Goal: Navigation & Orientation: Find specific page/section

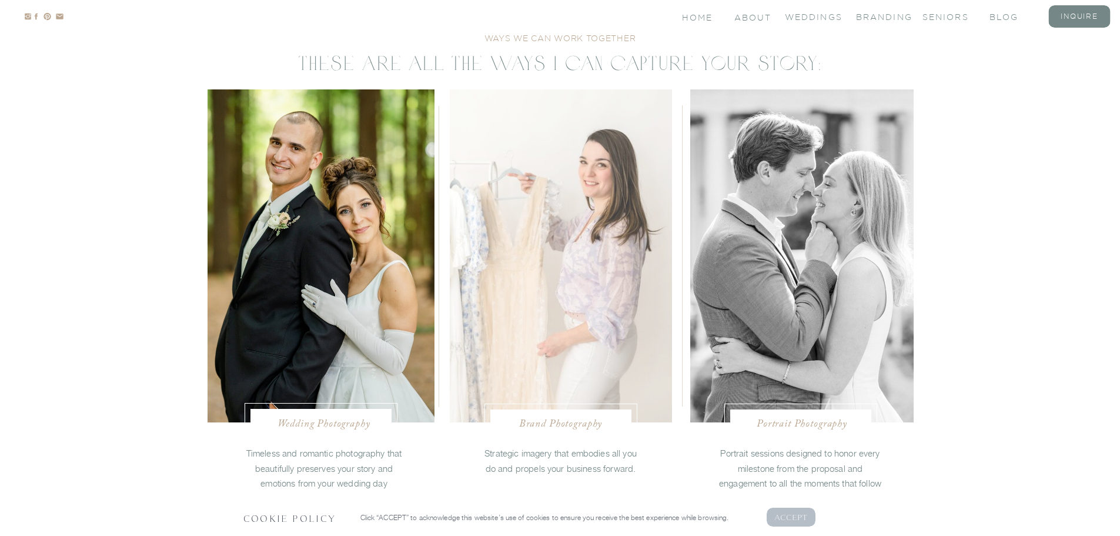
scroll to position [2352, 0]
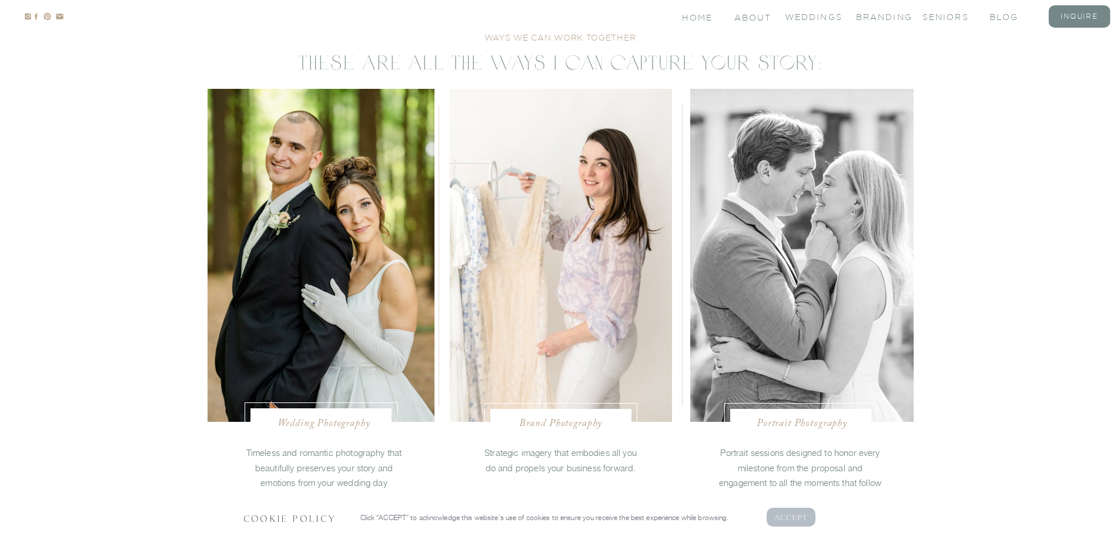
click at [818, 424] on nav "Portrait Photography" at bounding box center [802, 422] width 110 height 12
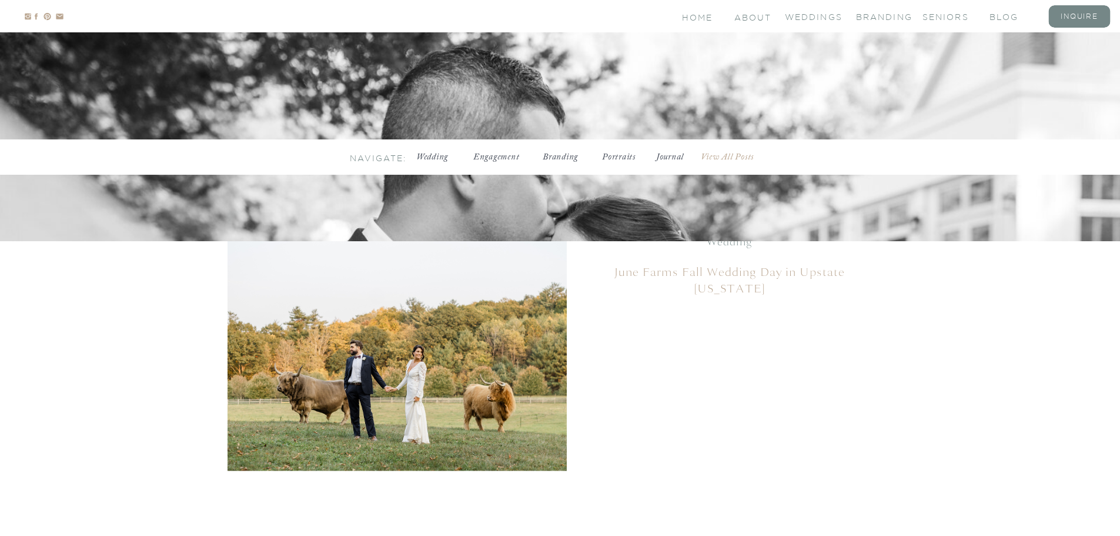
scroll to position [353, 0]
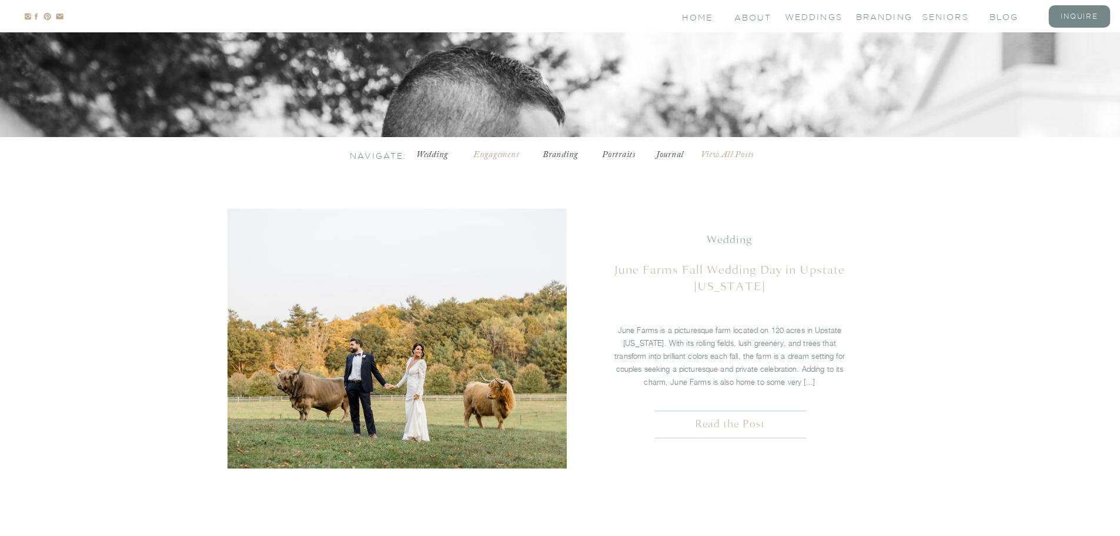
click at [505, 153] on h3 "Engagement" at bounding box center [497, 155] width 56 height 12
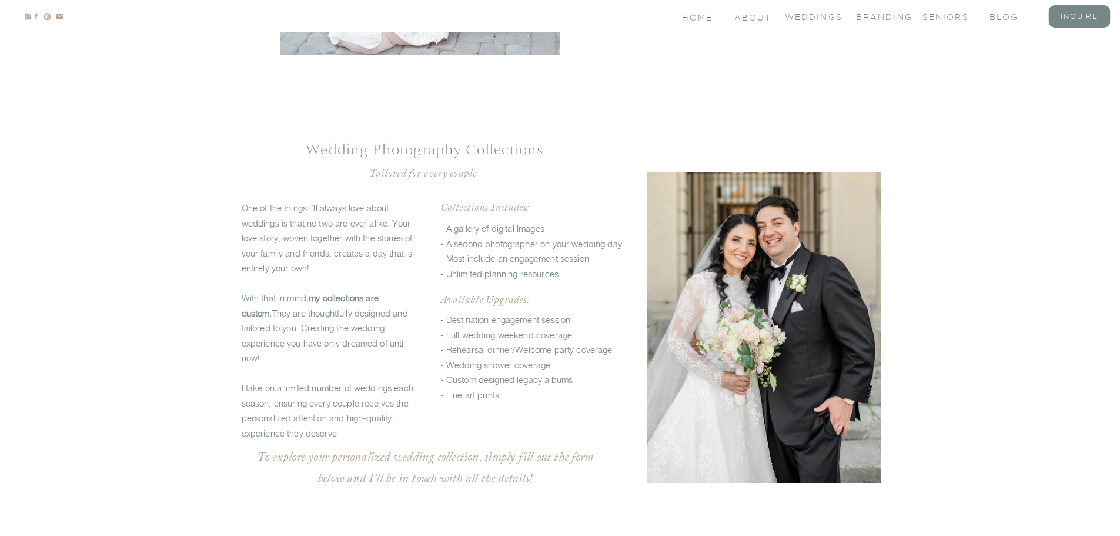
scroll to position [2974, 0]
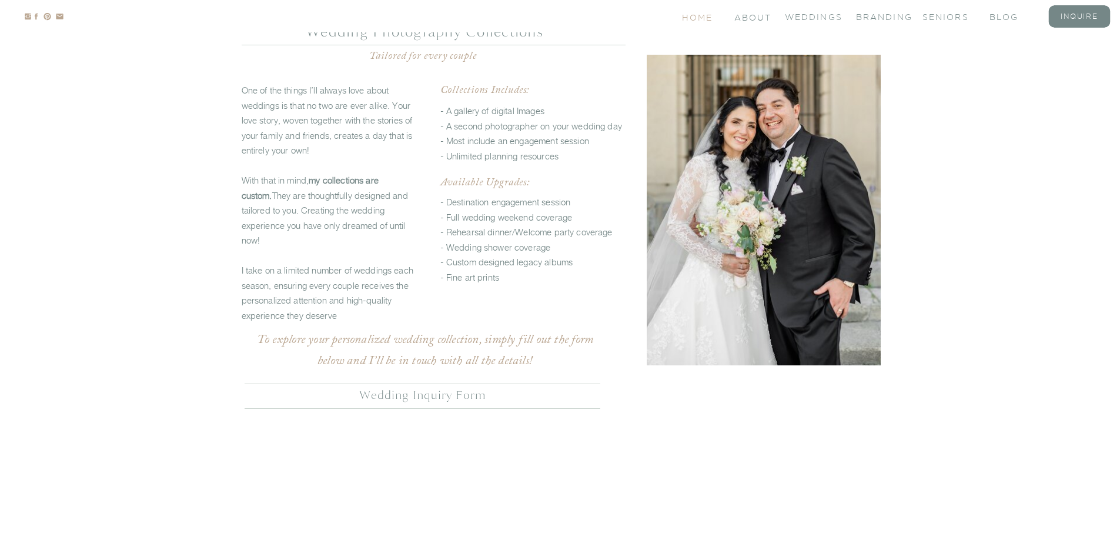
click at [696, 18] on nav "Home" at bounding box center [698, 17] width 32 height 10
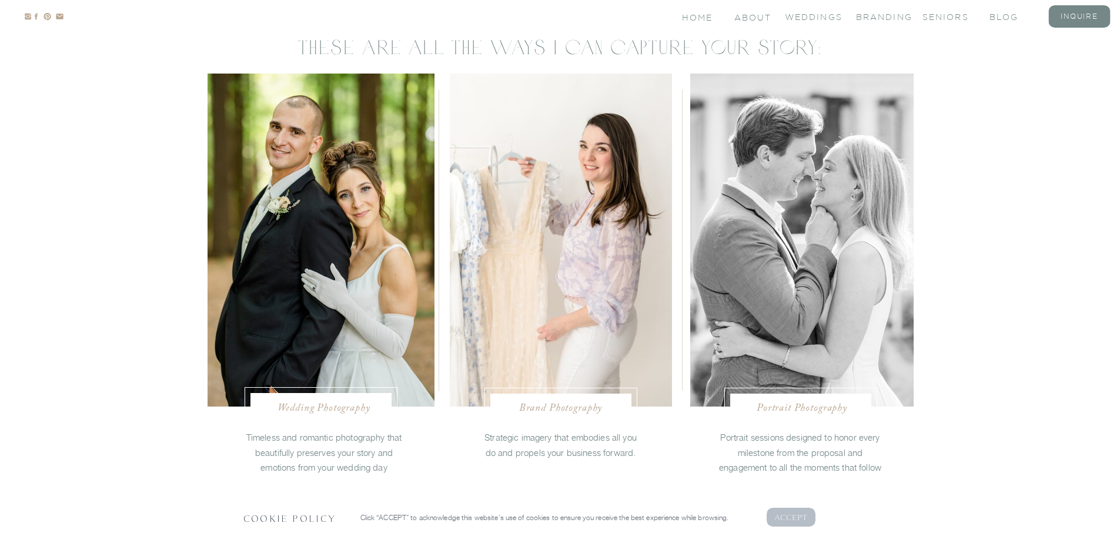
scroll to position [2395, 0]
